Goal: Find specific page/section: Find specific page/section

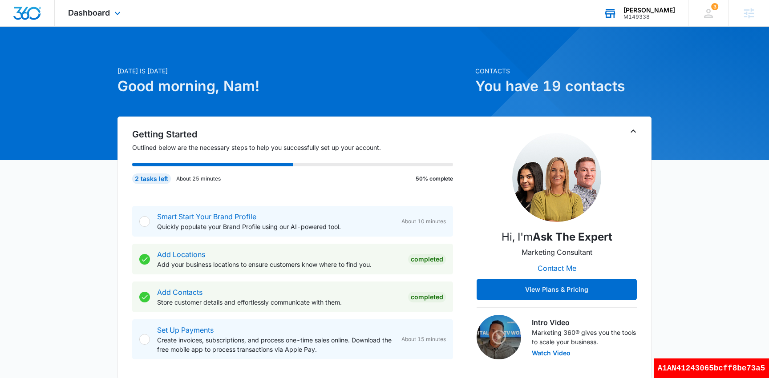
click at [649, 15] on div "M149338" at bounding box center [649, 17] width 52 height 6
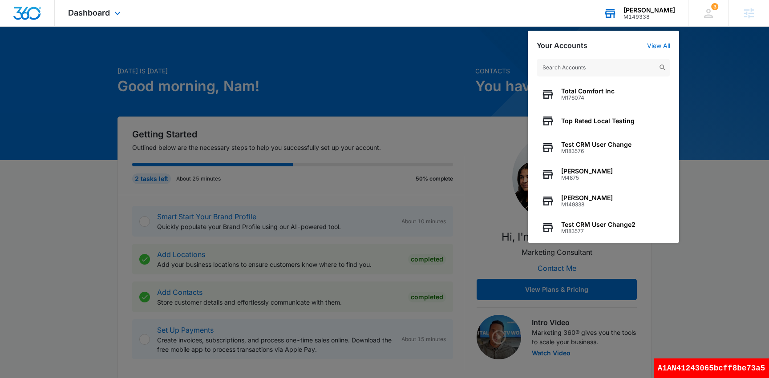
click at [582, 69] on input "text" at bounding box center [602, 68] width 133 height 18
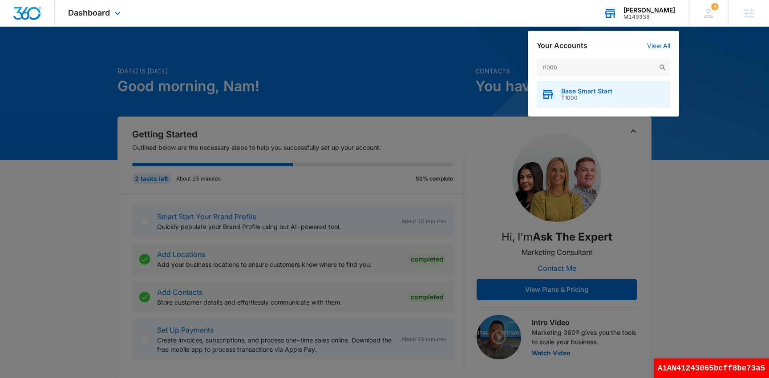
type input "t1000"
click at [568, 103] on div "Base Smart Start T1000" at bounding box center [602, 94] width 133 height 27
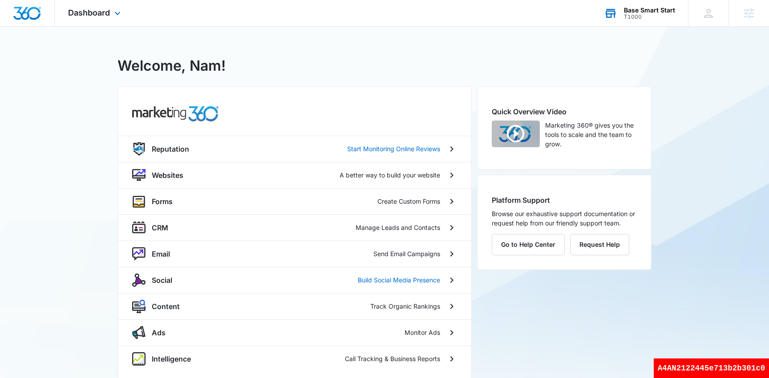
click at [699, 371] on div "A4AN2122445e713b2b301c0" at bounding box center [710, 369] width 115 height 20
copy div "A4AN2122445e713b2b301c0"
click at [654, 14] on div "T1000" at bounding box center [649, 17] width 51 height 6
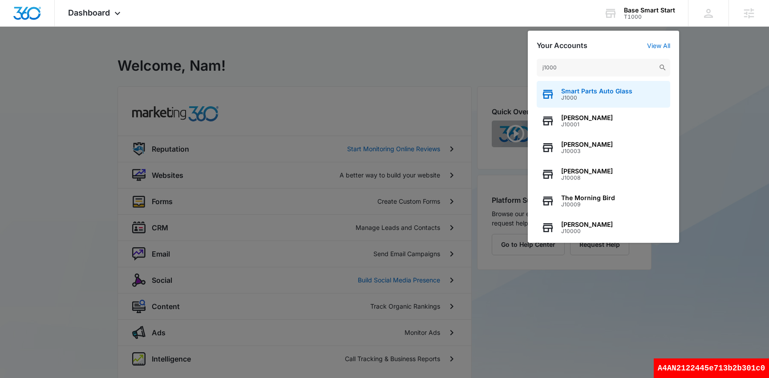
type input "j1000"
click at [569, 96] on span "J1000" at bounding box center [596, 98] width 71 height 6
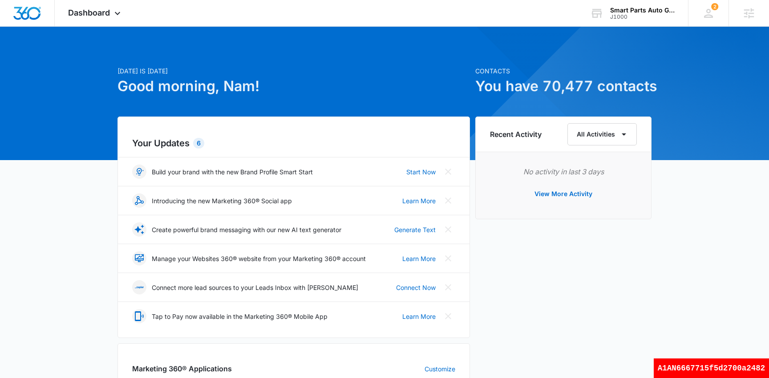
click at [723, 363] on div "A1AN6667715f5d2700a2482" at bounding box center [710, 369] width 115 height 20
copy div "A1AN6667715f5d2700a2482"
click at [125, 22] on div "Dashboard Apps Reputation Websites Forms CRM Email Social Shop Scheduling Payme…" at bounding box center [95, 13] width 81 height 26
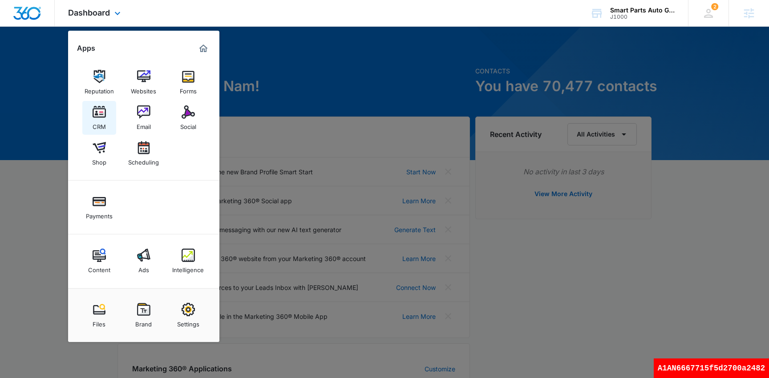
click at [99, 116] on img at bounding box center [99, 111] width 13 height 13
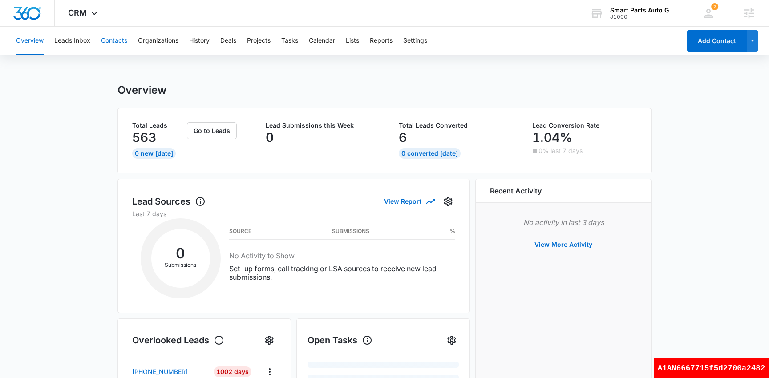
click at [118, 45] on button "Contacts" at bounding box center [114, 41] width 26 height 28
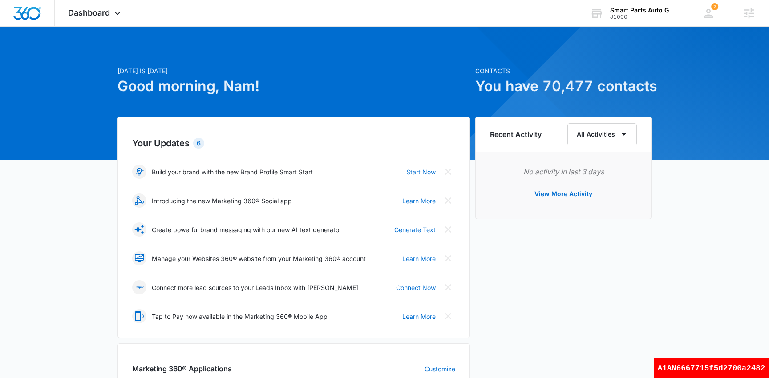
click at [87, 28] on div at bounding box center [384, 93] width 769 height 133
click at [96, 13] on span "Dashboard" at bounding box center [89, 12] width 42 height 9
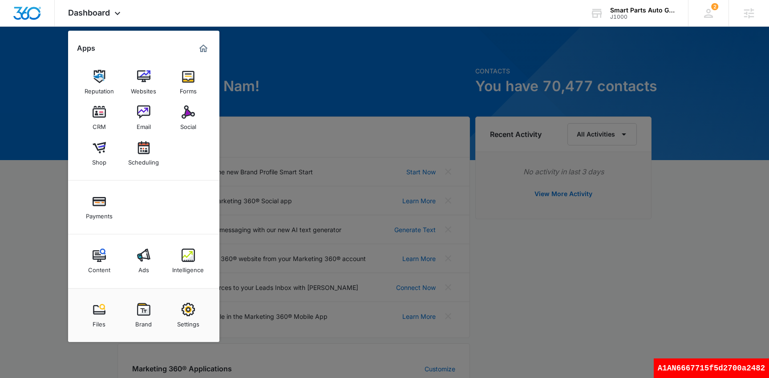
click at [99, 124] on div "CRM" at bounding box center [99, 125] width 13 height 12
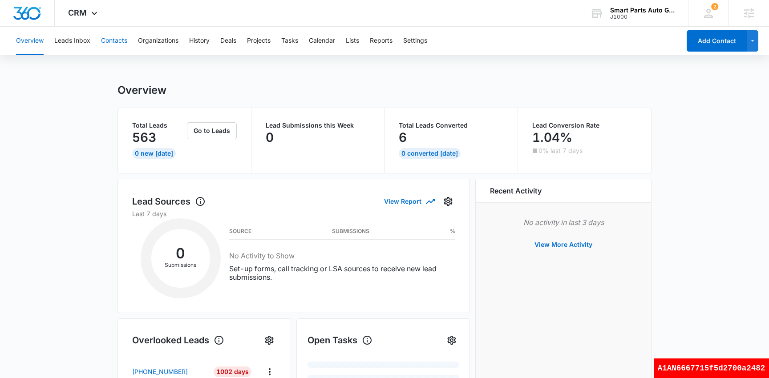
click at [116, 42] on button "Contacts" at bounding box center [114, 41] width 26 height 28
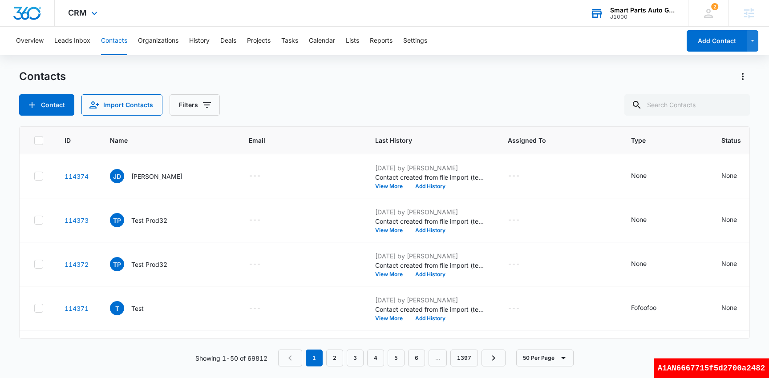
click at [625, 17] on div "J1000" at bounding box center [642, 17] width 65 height 6
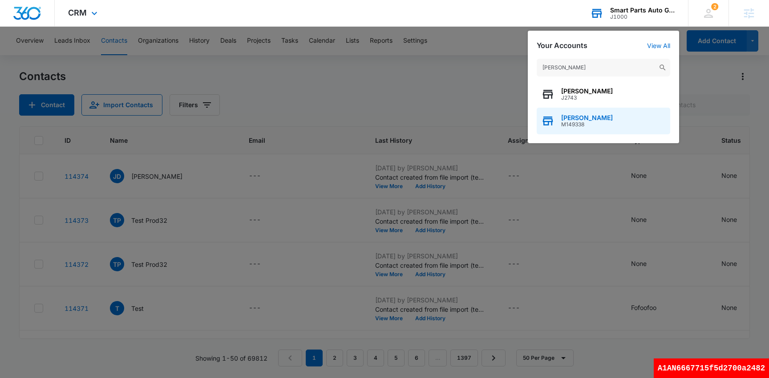
type input "nam truong"
click at [577, 120] on span "[PERSON_NAME]" at bounding box center [587, 117] width 52 height 7
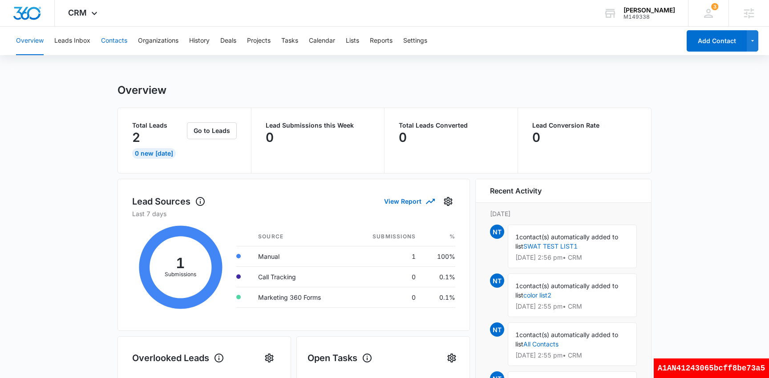
click at [115, 43] on button "Contacts" at bounding box center [114, 41] width 26 height 28
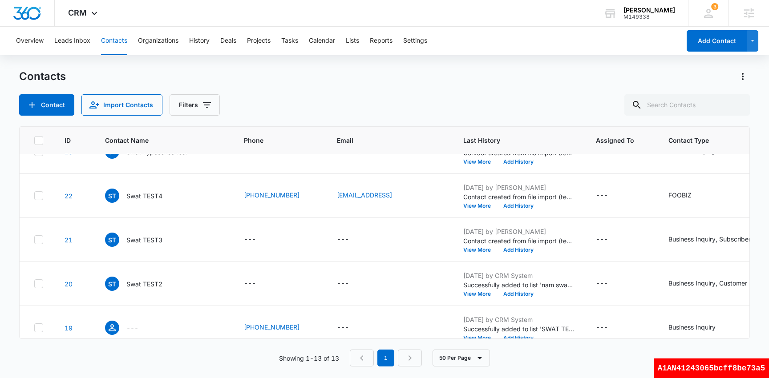
scroll to position [388, 0]
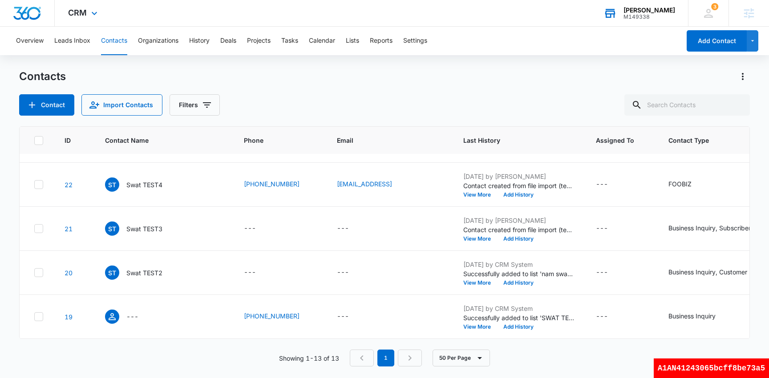
click at [662, 14] on div "M149338" at bounding box center [649, 17] width 52 height 6
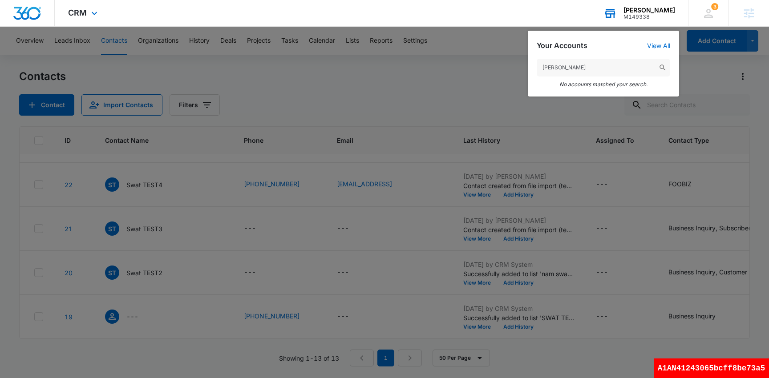
click at [584, 69] on input "tommy kley" at bounding box center [602, 68] width 133 height 18
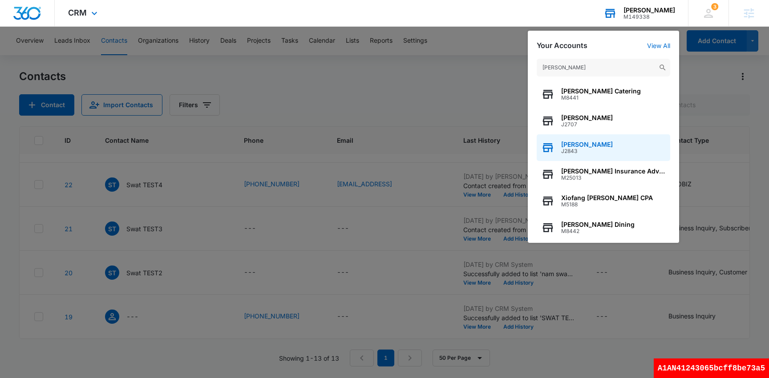
type input "thomas"
click at [555, 150] on div "Thomas Kleyn J2843" at bounding box center [602, 147] width 133 height 27
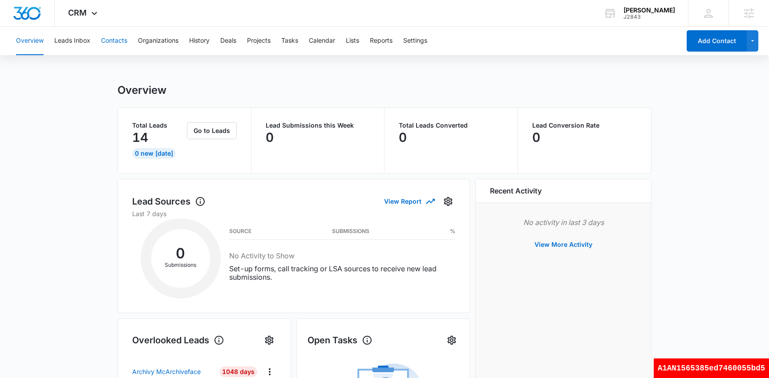
click at [116, 42] on button "Contacts" at bounding box center [114, 41] width 26 height 28
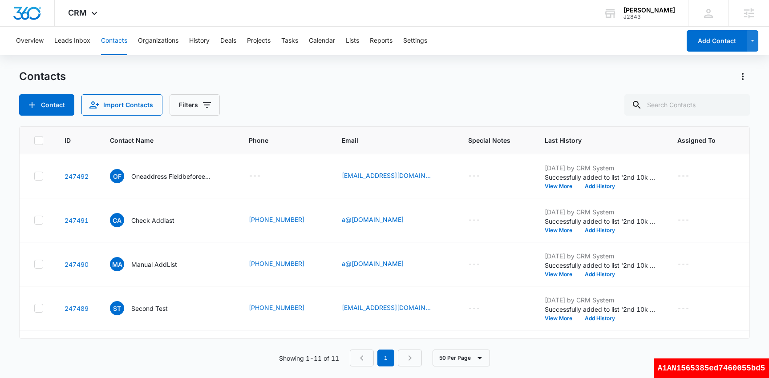
click at [316, 84] on div "Contacts Contact Import Contacts Filters" at bounding box center [384, 92] width 730 height 46
click at [74, 40] on button "Leads Inbox" at bounding box center [72, 41] width 36 height 28
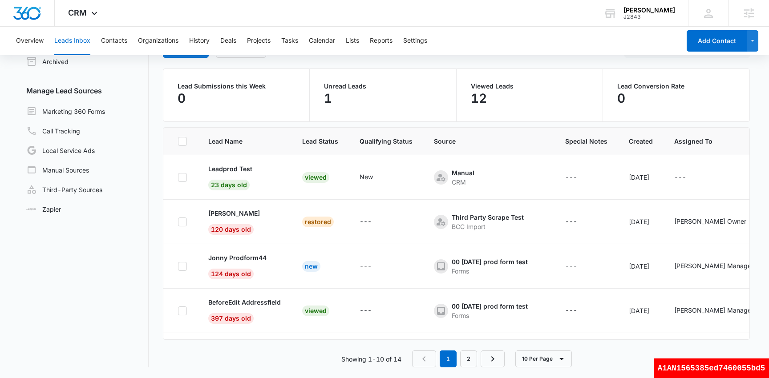
click at [84, 42] on button "Leads Inbox" at bounding box center [72, 41] width 36 height 28
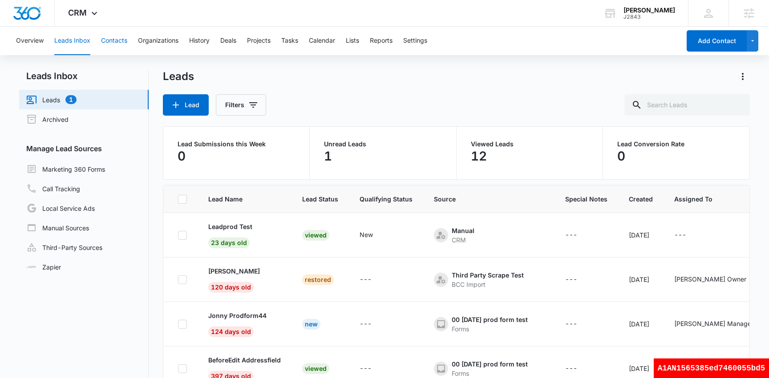
click at [110, 42] on button "Contacts" at bounding box center [114, 41] width 26 height 28
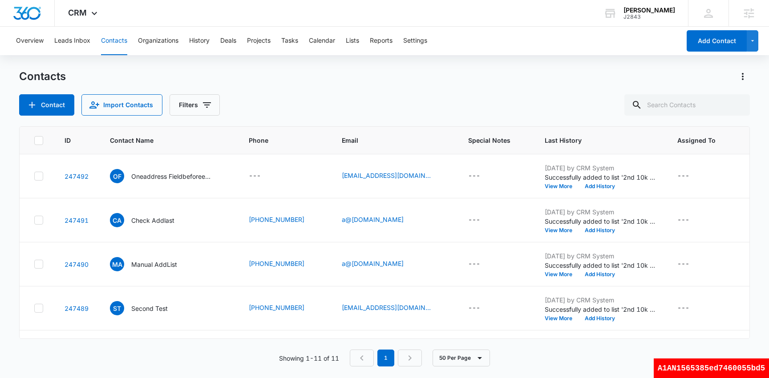
click at [462, 83] on div "Contacts" at bounding box center [384, 76] width 730 height 14
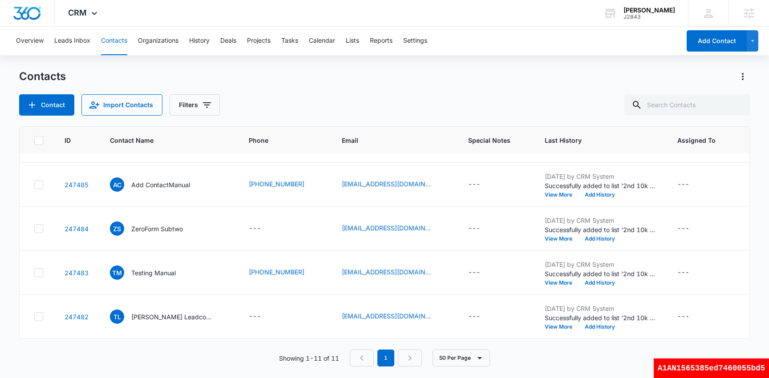
click at [397, 82] on div "Contacts" at bounding box center [384, 76] width 730 height 14
click at [346, 95] on div "Contact Import Contacts Filters" at bounding box center [384, 104] width 730 height 21
click at [389, 89] on div "Contacts Contact Import Contacts Filters" at bounding box center [384, 92] width 730 height 46
click at [78, 38] on button "Leads Inbox" at bounding box center [72, 41] width 36 height 28
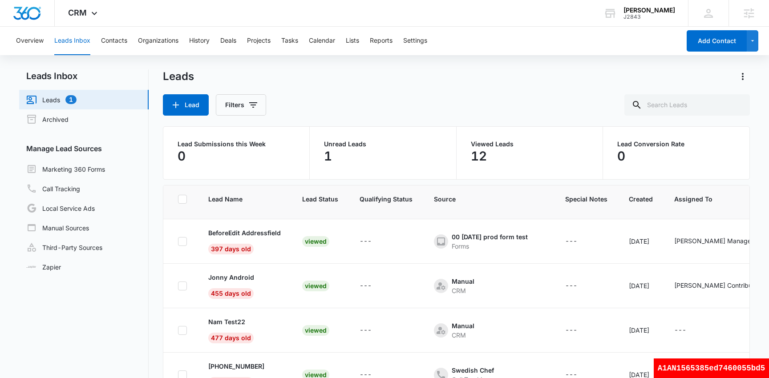
scroll to position [191, 0]
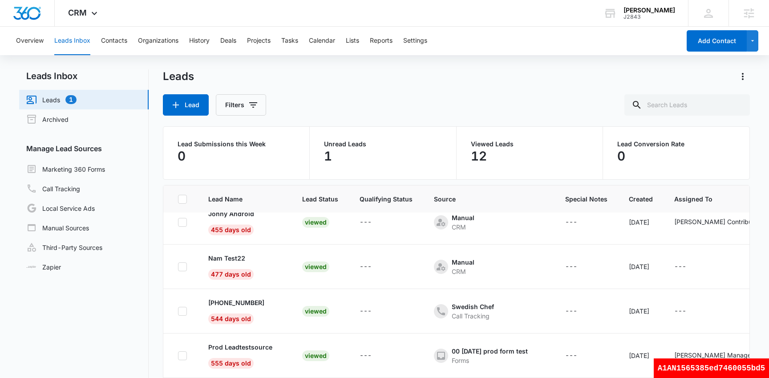
click at [431, 91] on div "Leads Lead Filters" at bounding box center [456, 92] width 587 height 46
